Goal: Information Seeking & Learning: Learn about a topic

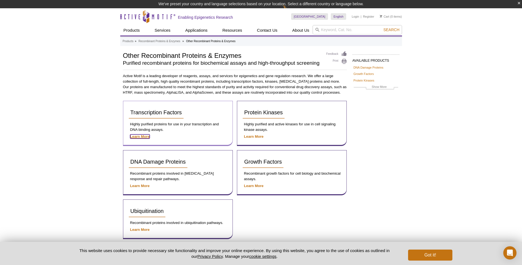
click at [146, 136] on strong "Learn More" at bounding box center [140, 136] width 20 height 4
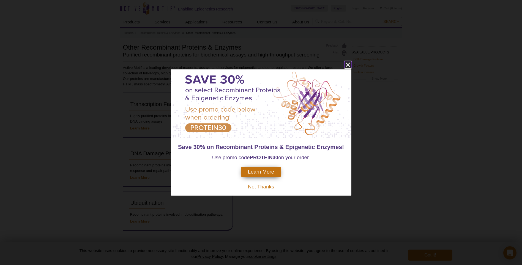
click at [349, 64] on icon "close" at bounding box center [348, 64] width 7 height 7
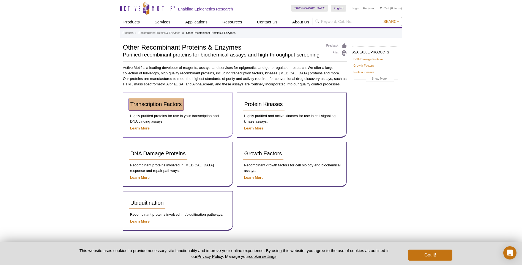
click at [171, 106] on span "Transcription Factors" at bounding box center [156, 104] width 51 height 6
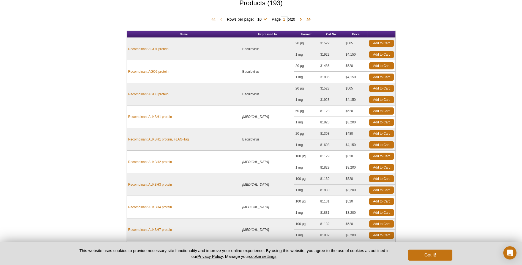
scroll to position [51, 0]
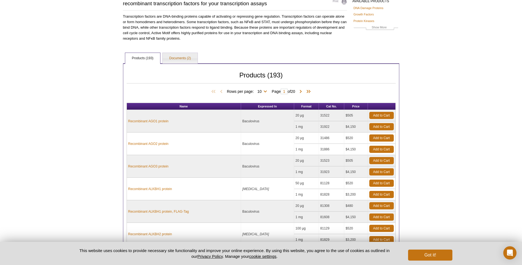
click at [314, 92] on div "Rows per page: 10 25 50 100 All 10 Page 1 of 20" at bounding box center [261, 91] width 269 height 6
click at [310, 91] on span at bounding box center [308, 92] width 8 height 6
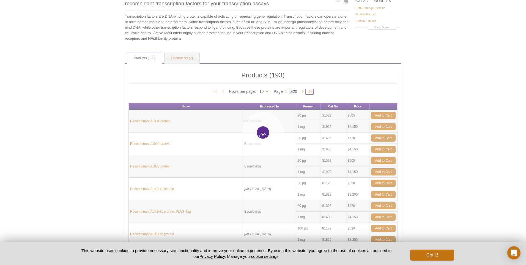
type input "20"
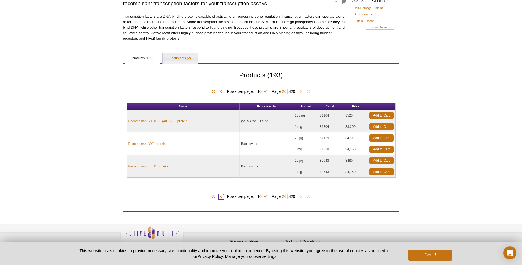
click at [220, 196] on span at bounding box center [222, 197] width 6 height 6
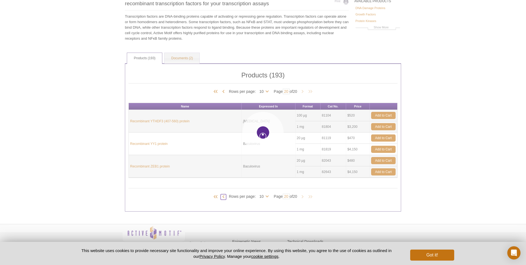
type input "19"
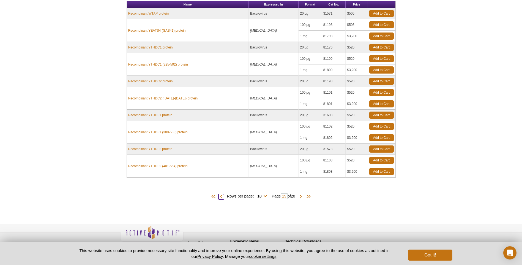
scroll to position [160, 0]
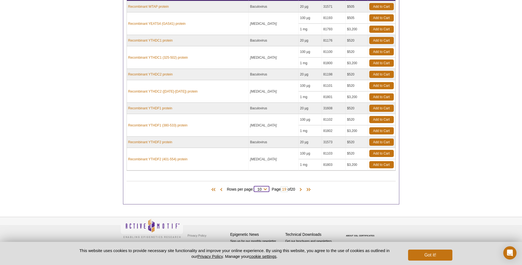
click at [261, 189] on select "10 25 50 100 All" at bounding box center [259, 190] width 11 height 5
select select "193"
click at [255, 188] on select "10 25 50 100 All" at bounding box center [259, 190] width 11 height 5
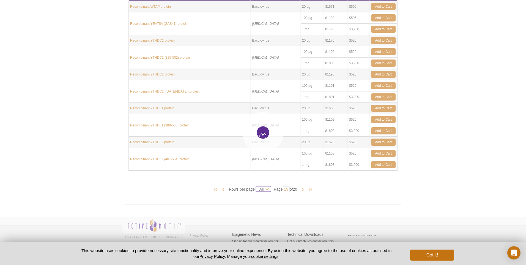
select select "193"
type input "1"
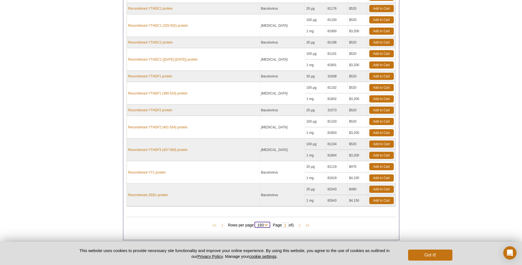
scroll to position [3782, 0]
